Goal: Information Seeking & Learning: Understand process/instructions

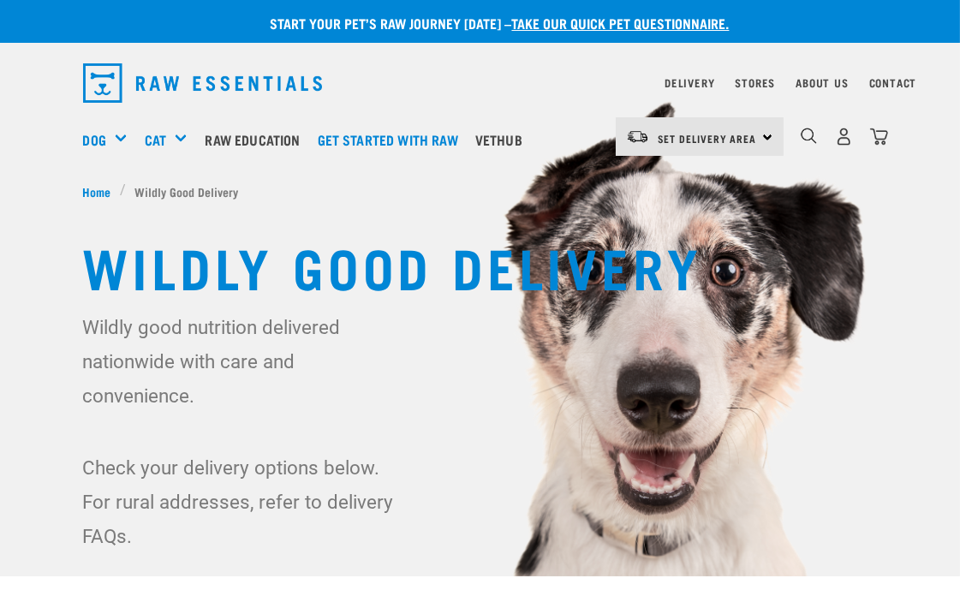
drag, startPoint x: 805, startPoint y: 138, endPoint x: 783, endPoint y: 146, distance: 23.6
click at [805, 138] on img "dropdown navigation" at bounding box center [809, 136] width 16 height 16
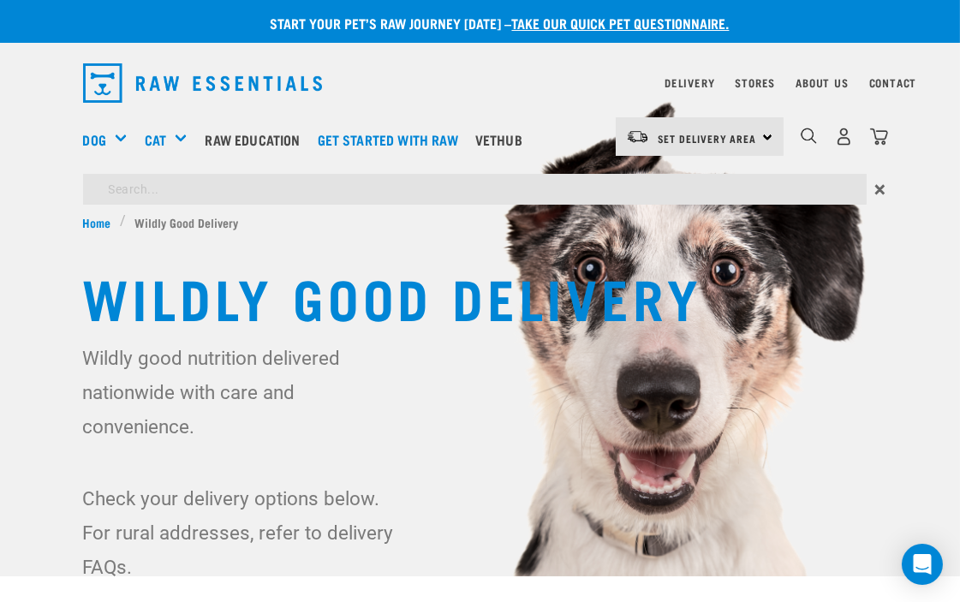
click at [272, 195] on div "Start your pet’s raw journey [DATE] – take our quick pet questionnaire. Deliver…" at bounding box center [480, 302] width 960 height 604
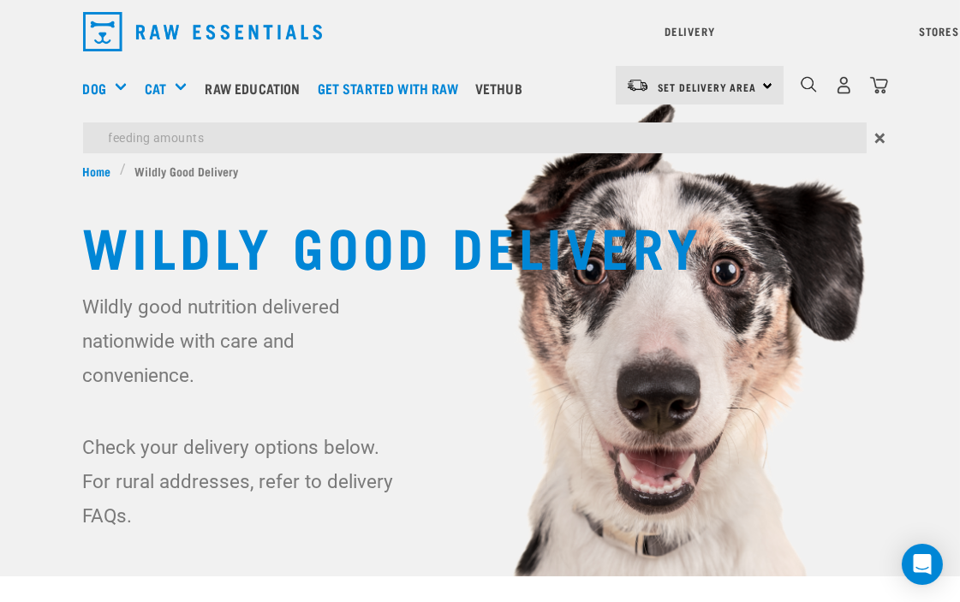
type input "feeding amounts"
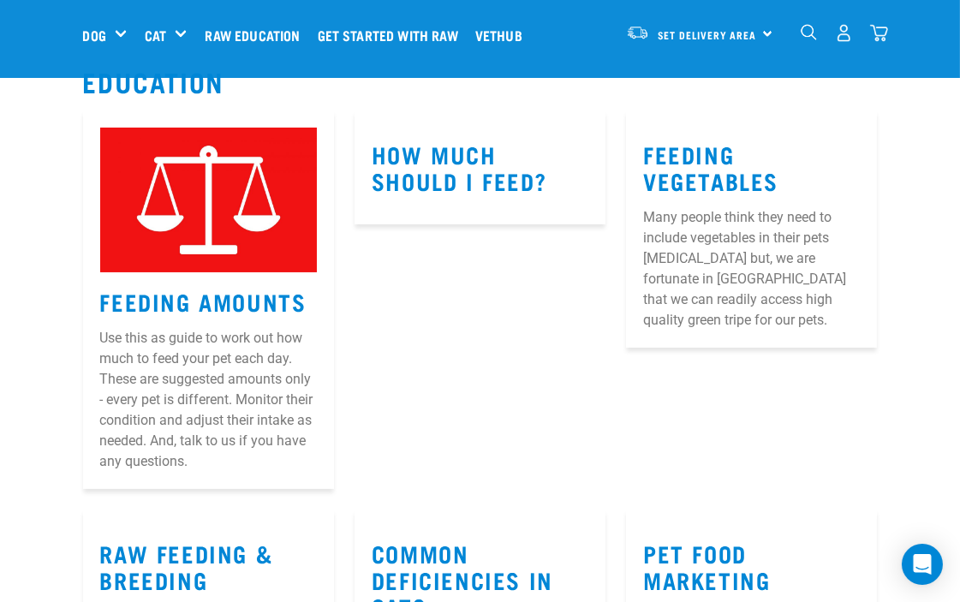
scroll to position [190, 0]
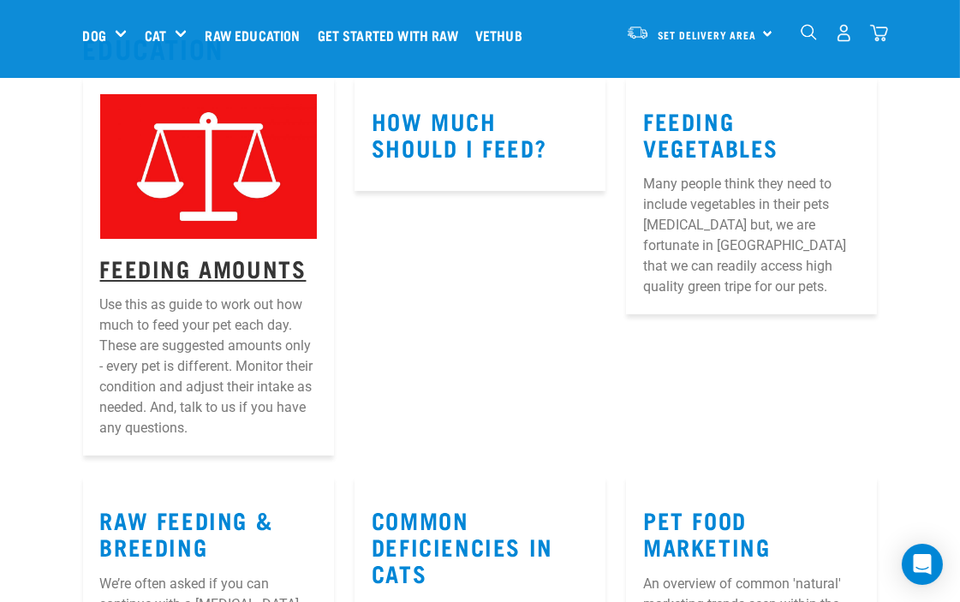
click at [231, 261] on link "Feeding Amounts" at bounding box center [203, 267] width 206 height 13
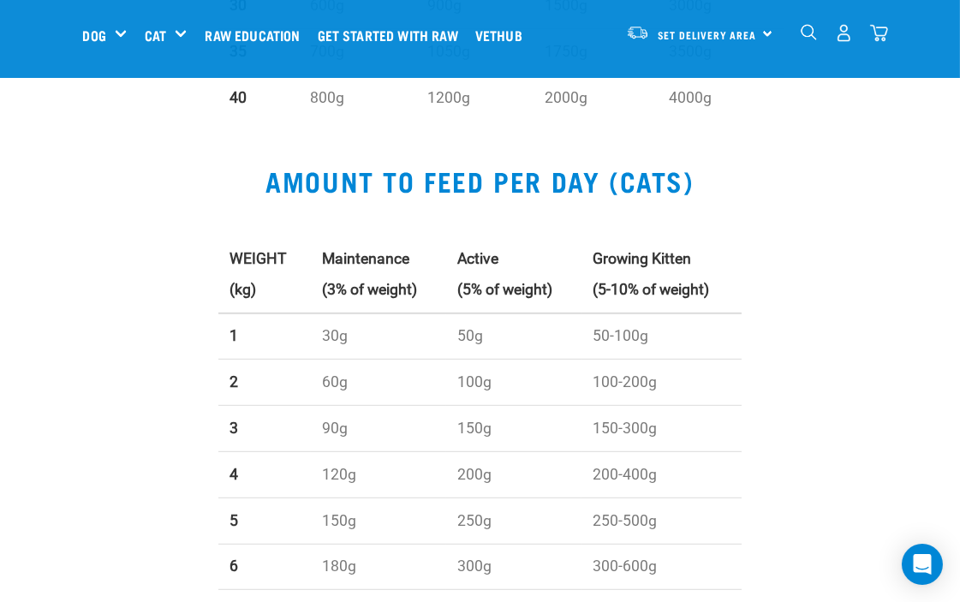
scroll to position [1426, 0]
